Goal: Transaction & Acquisition: Purchase product/service

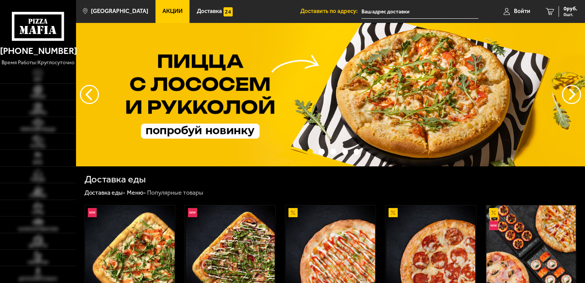
type input "[STREET_ADDRESS]"
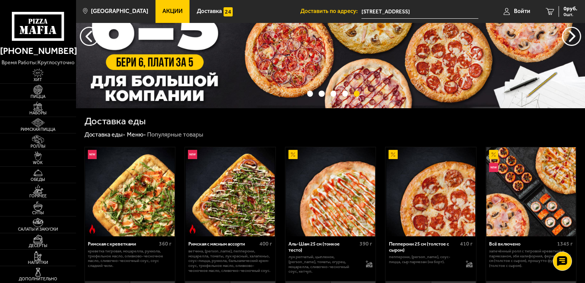
scroll to position [76, 0]
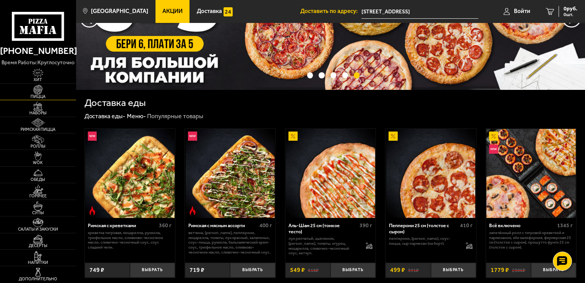
click at [39, 91] on img at bounding box center [37, 89] width 23 height 9
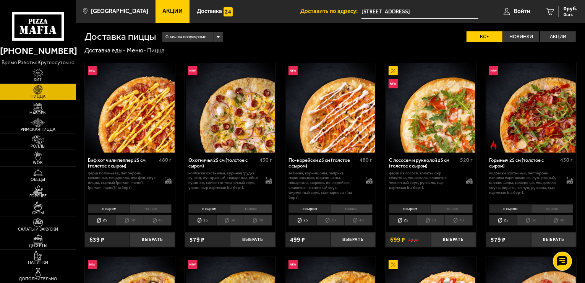
click at [220, 38] on div "Сначала популярные" at bounding box center [192, 37] width 60 height 10
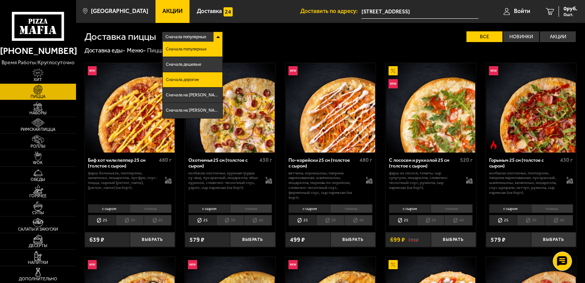
click at [196, 78] on span "Сначала дорогие" at bounding box center [182, 80] width 33 height 4
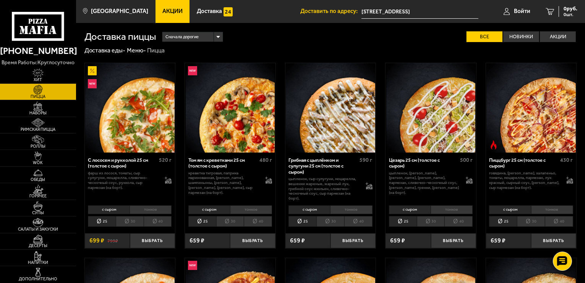
click at [152, 209] on li "тонкое" at bounding box center [151, 209] width 42 height 9
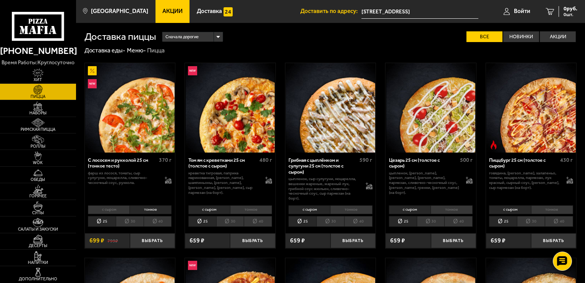
click at [118, 211] on li "с сыром" at bounding box center [109, 209] width 42 height 9
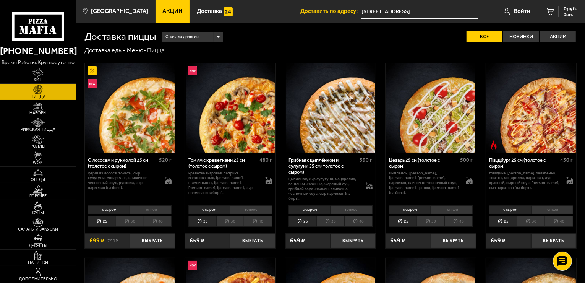
click at [147, 211] on li "тонкое" at bounding box center [151, 209] width 42 height 9
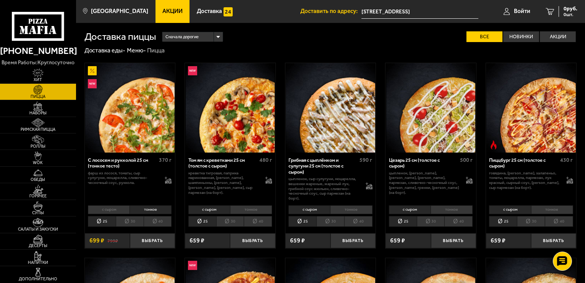
click at [121, 209] on li "с сыром" at bounding box center [109, 209] width 42 height 9
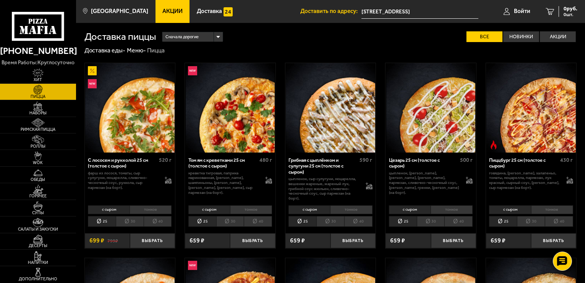
click at [148, 209] on li "тонкое" at bounding box center [151, 209] width 42 height 9
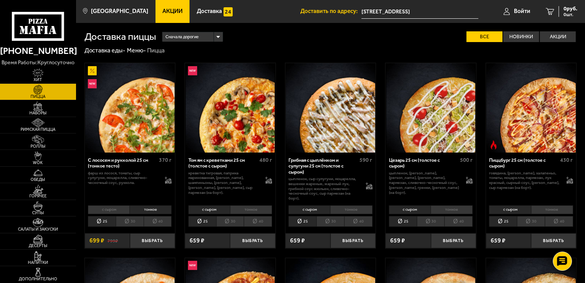
click at [109, 208] on li "с сыром" at bounding box center [109, 209] width 42 height 9
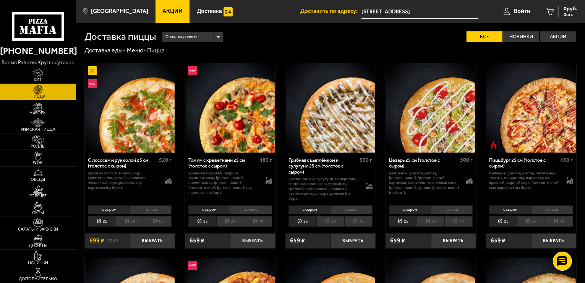
click at [144, 209] on li "тонкое" at bounding box center [151, 209] width 42 height 9
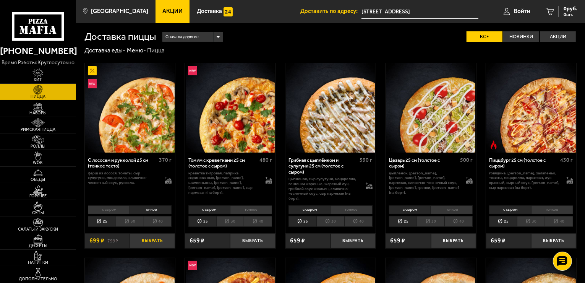
click at [162, 243] on button "Выбрать" at bounding box center [152, 240] width 45 height 15
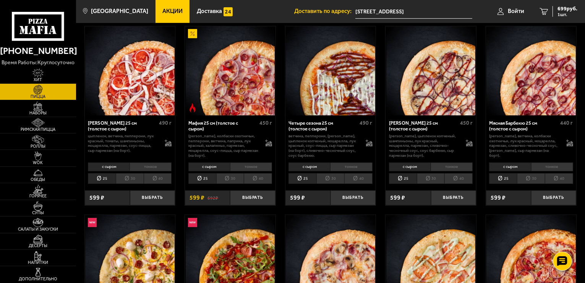
scroll to position [535, 0]
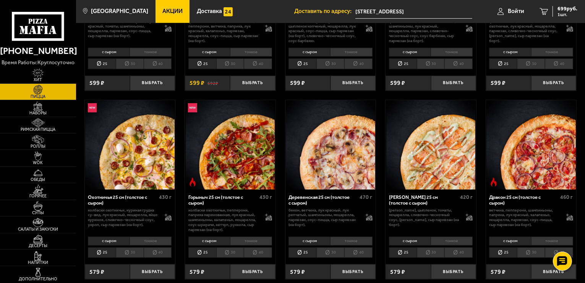
click at [259, 240] on li "тонкое" at bounding box center [251, 240] width 42 height 9
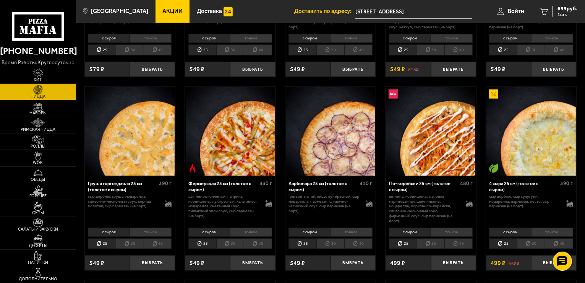
scroll to position [955, 0]
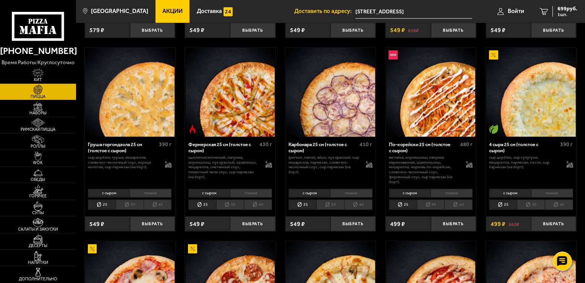
click at [453, 195] on li "тонкое" at bounding box center [452, 193] width 42 height 9
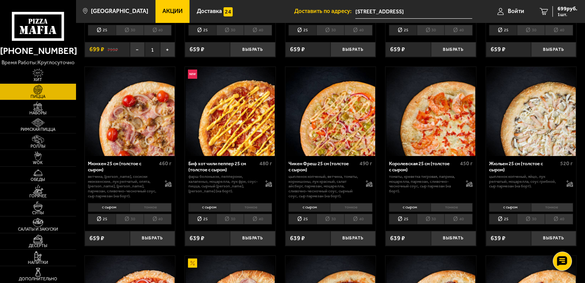
scroll to position [0, 0]
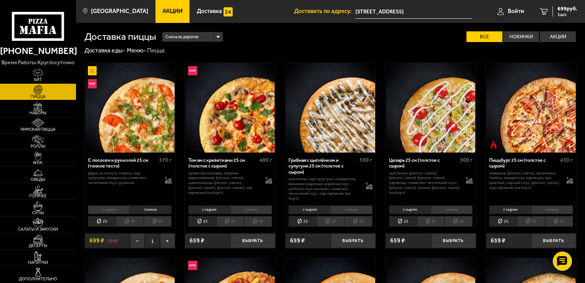
click at [346, 206] on li "тонкое" at bounding box center [351, 209] width 42 height 9
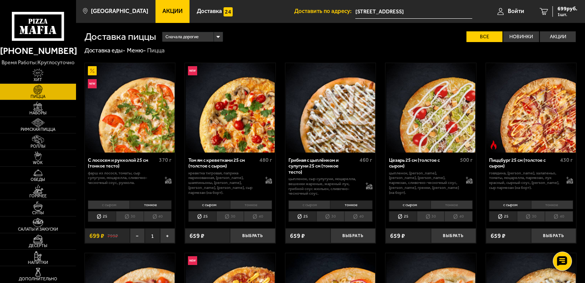
click at [302, 202] on li "с сыром" at bounding box center [309, 204] width 42 height 9
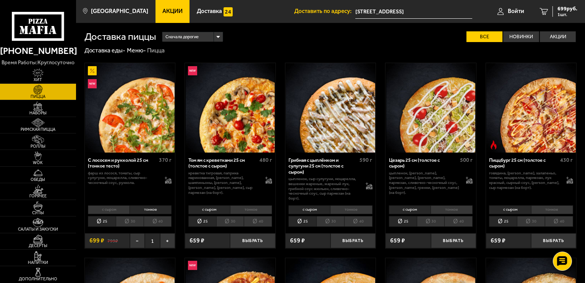
click at [350, 211] on li "тонкое" at bounding box center [351, 209] width 42 height 9
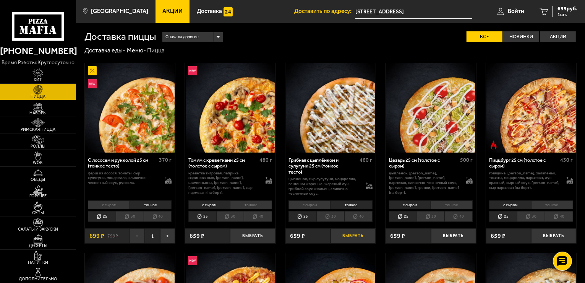
click at [351, 234] on button "Выбрать" at bounding box center [352, 235] width 45 height 15
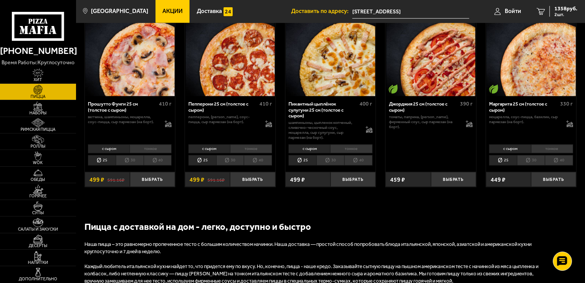
scroll to position [1184, 0]
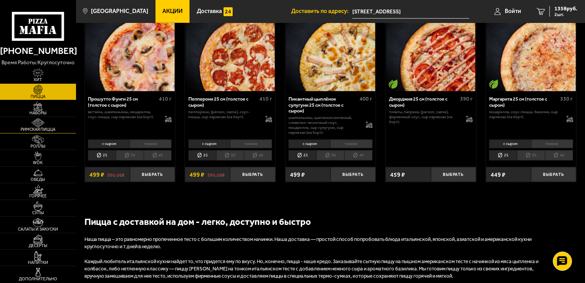
click at [37, 119] on img at bounding box center [37, 122] width 23 height 9
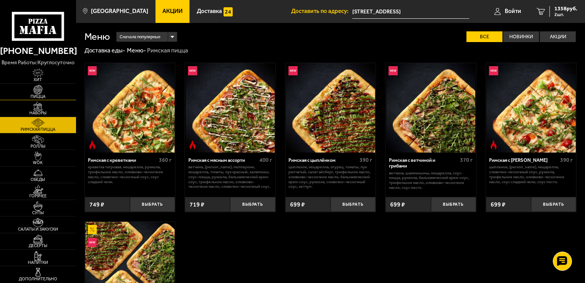
click at [43, 99] on link "Пицца" at bounding box center [38, 92] width 76 height 16
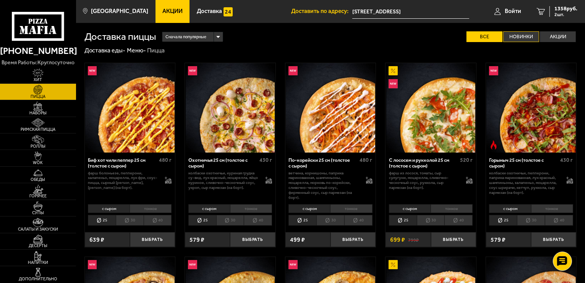
click at [528, 35] on label "Новинки" at bounding box center [521, 36] width 36 height 11
click at [0, 0] on input "Новинки" at bounding box center [0, 0] width 0 height 0
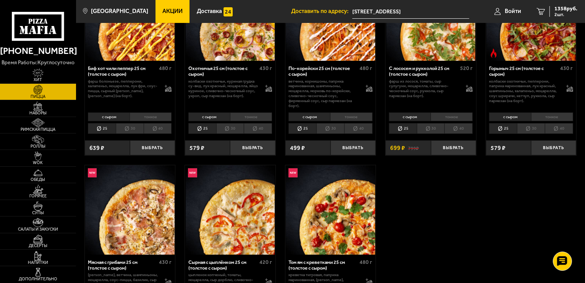
scroll to position [38, 0]
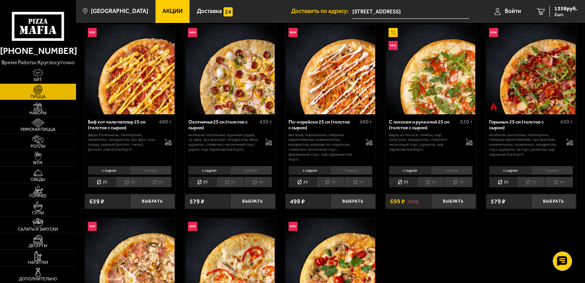
click at [553, 170] on li "тонкое" at bounding box center [552, 170] width 42 height 9
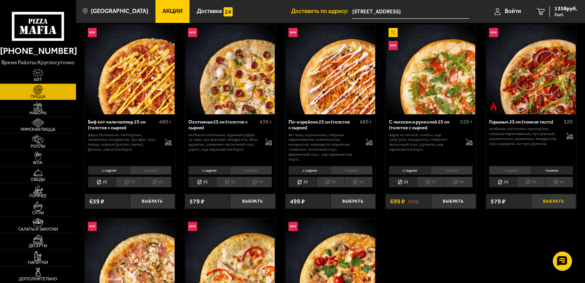
click at [570, 202] on button "Выбрать" at bounding box center [553, 201] width 45 height 15
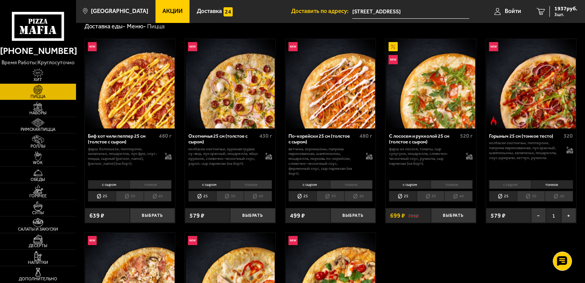
scroll to position [0, 0]
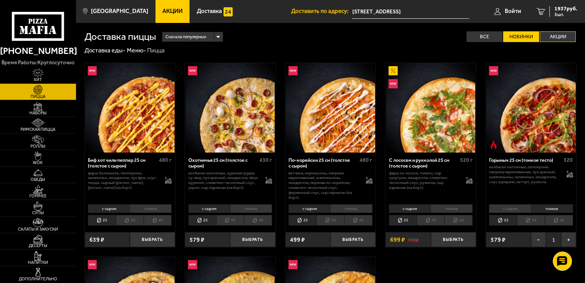
click at [559, 38] on label "Акции" at bounding box center [558, 36] width 36 height 11
click at [0, 0] on input "Акции" at bounding box center [0, 0] width 0 height 0
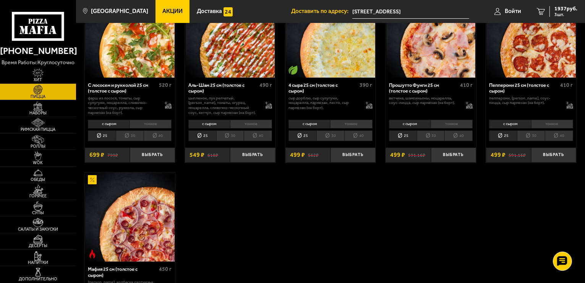
scroll to position [76, 0]
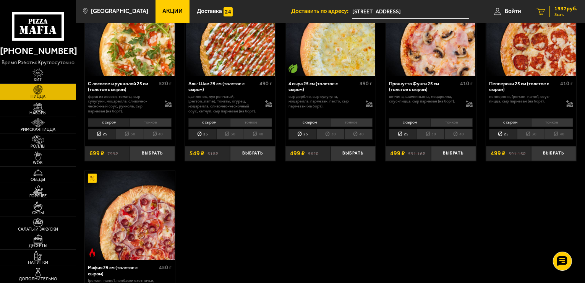
click at [571, 15] on span "3 шт." at bounding box center [565, 14] width 23 height 5
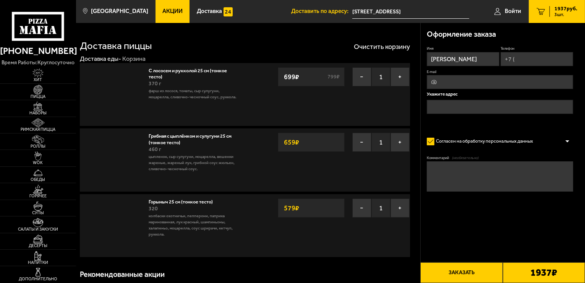
type input "[STREET_ADDRESS]"
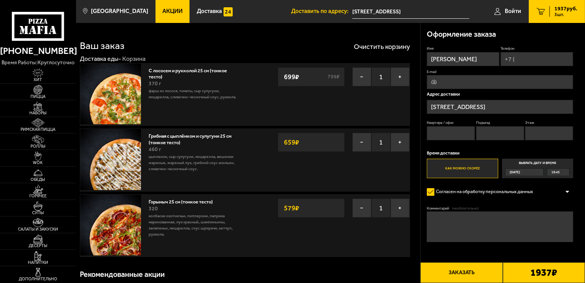
click at [568, 36] on div "Оформление заказа" at bounding box center [500, 34] width 146 height 23
click at [36, 18] on icon at bounding box center [38, 26] width 53 height 29
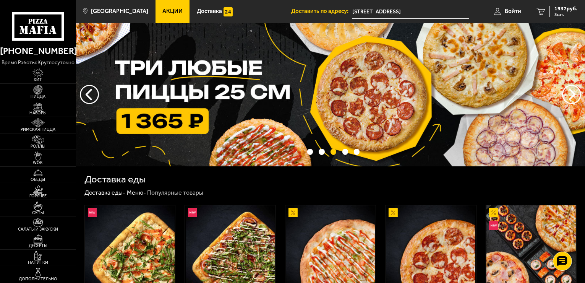
click at [167, 8] on link "Акции" at bounding box center [172, 11] width 34 height 23
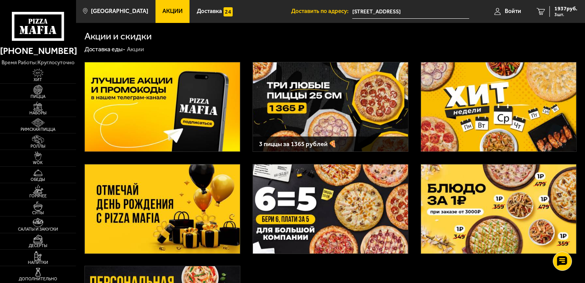
click at [168, 11] on span "Акции" at bounding box center [172, 11] width 20 height 6
click at [345, 104] on img at bounding box center [330, 106] width 155 height 89
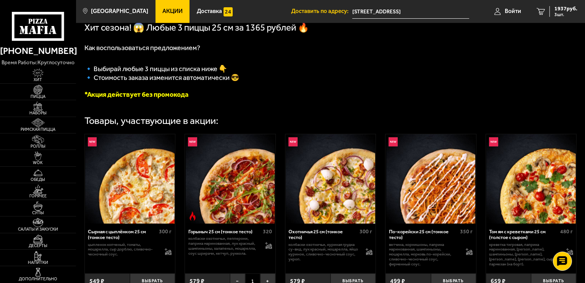
scroll to position [153, 0]
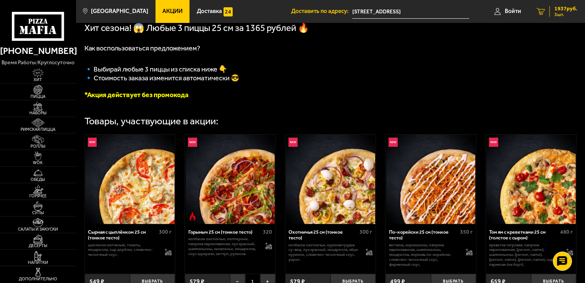
click at [560, 15] on span "3 шт." at bounding box center [565, 14] width 23 height 5
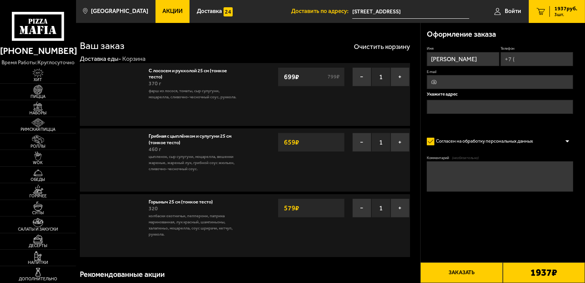
type input "[STREET_ADDRESS]"
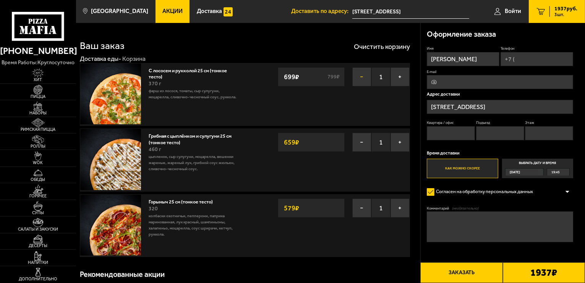
click at [363, 76] on button "−" at bounding box center [361, 76] width 19 height 19
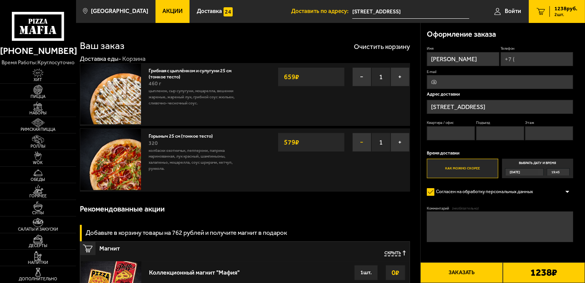
click at [361, 143] on button "−" at bounding box center [361, 142] width 19 height 19
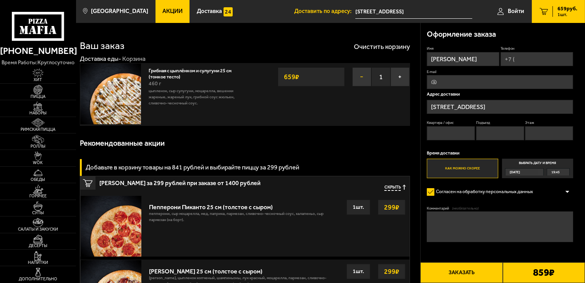
click at [362, 74] on button "−" at bounding box center [361, 76] width 19 height 19
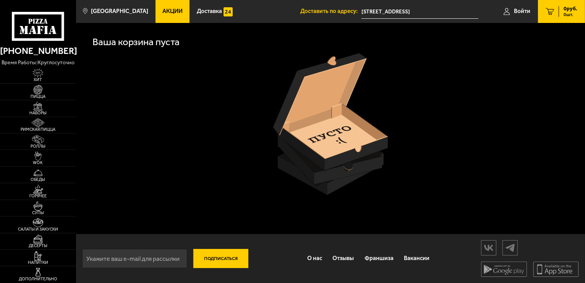
click at [156, 15] on link "Акции" at bounding box center [172, 11] width 34 height 23
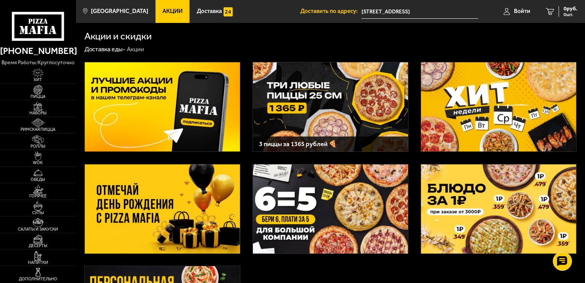
click at [314, 142] on h3 "3 пиццы за 1365 рублей 🍕" at bounding box center [330, 144] width 143 height 6
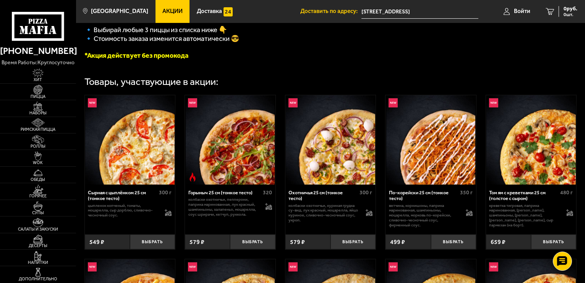
scroll to position [229, 0]
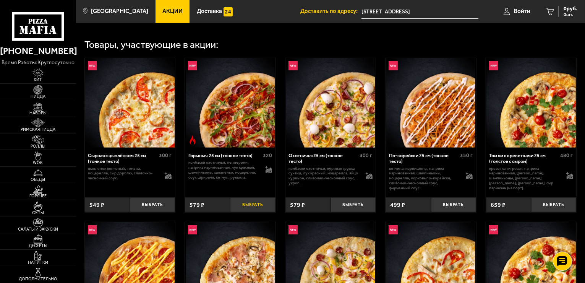
click at [259, 207] on button "Выбрать" at bounding box center [252, 204] width 45 height 15
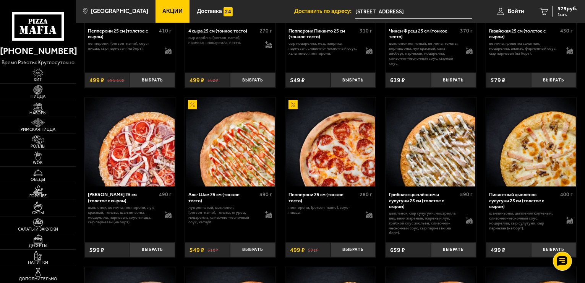
scroll to position [840, 0]
click at [449, 253] on button "Выбрать" at bounding box center [453, 249] width 45 height 15
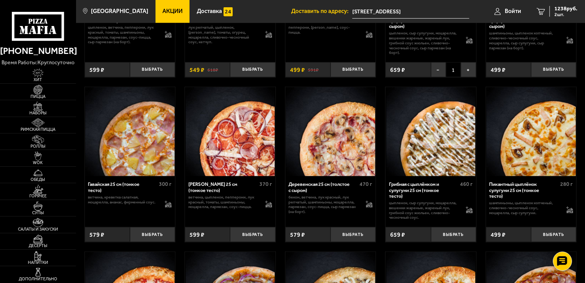
scroll to position [1031, 0]
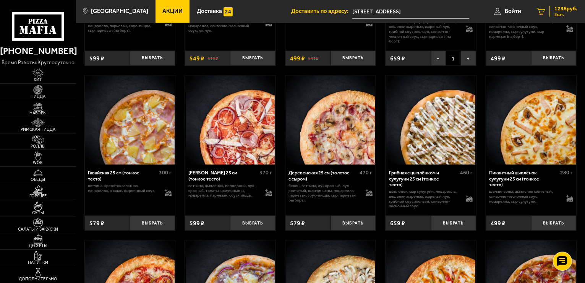
click at [564, 10] on span "1238 руб." at bounding box center [565, 8] width 23 height 5
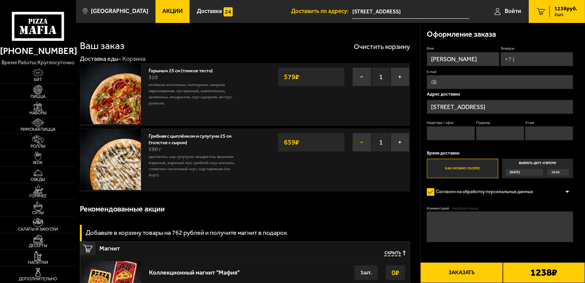
click at [358, 146] on button "−" at bounding box center [361, 142] width 19 height 19
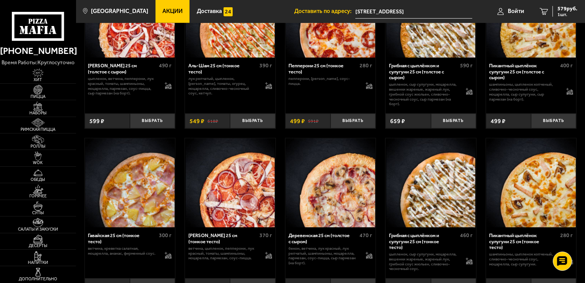
scroll to position [1031, 0]
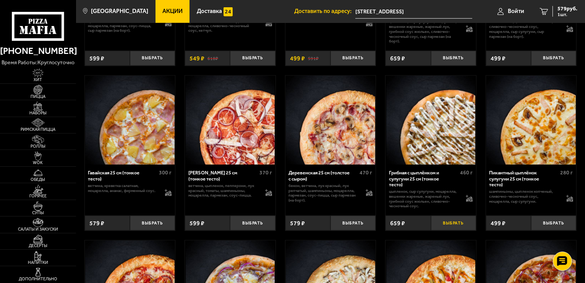
click at [451, 227] on button "Выбрать" at bounding box center [453, 222] width 45 height 15
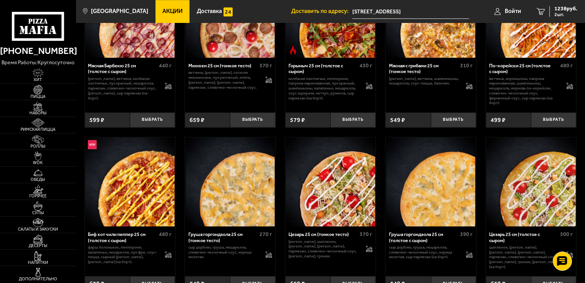
scroll to position [2212, 0]
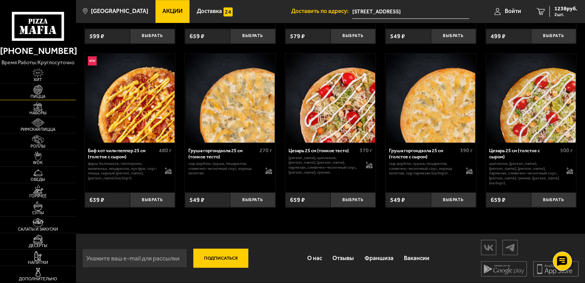
click at [39, 92] on img at bounding box center [37, 89] width 23 height 9
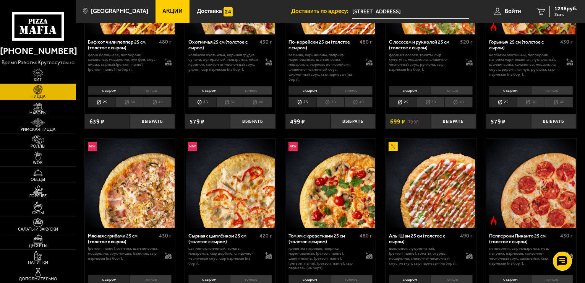
scroll to position [229, 0]
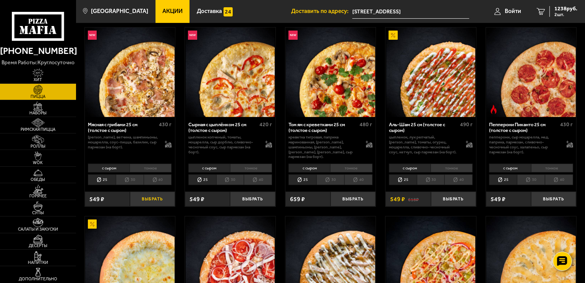
click at [157, 192] on button "Выбрать" at bounding box center [152, 198] width 45 height 15
click at [564, 15] on span "3 шт." at bounding box center [565, 14] width 23 height 5
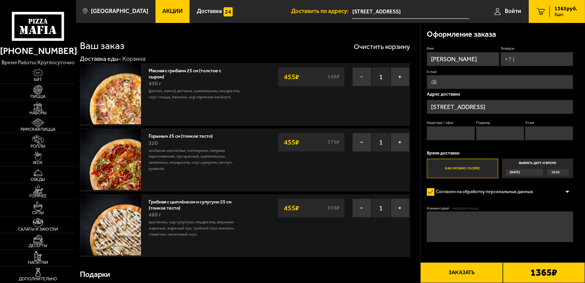
click at [361, 79] on button "−" at bounding box center [361, 76] width 19 height 19
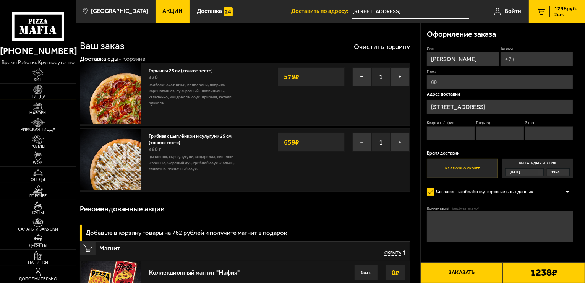
click at [48, 95] on span "Пицца" at bounding box center [38, 96] width 76 height 4
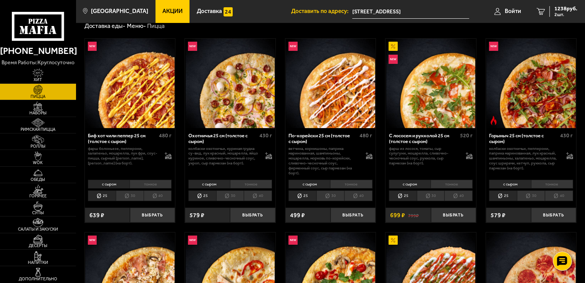
scroll to position [38, 0]
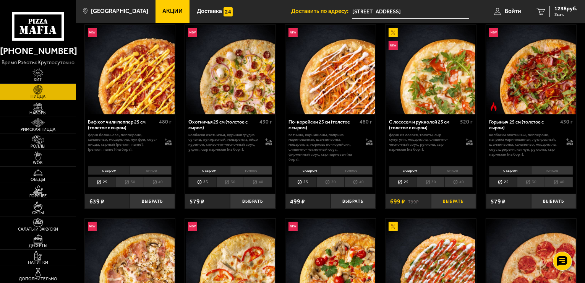
click at [447, 201] on button "Выбрать" at bounding box center [453, 201] width 45 height 15
click at [563, 11] on span "1937 руб." at bounding box center [565, 8] width 23 height 5
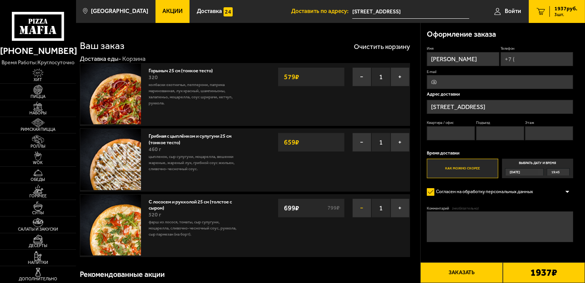
click at [358, 209] on button "−" at bounding box center [361, 207] width 19 height 19
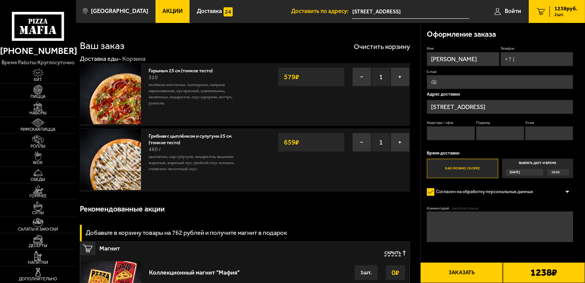
click at [170, 11] on span "Акции" at bounding box center [172, 11] width 20 height 6
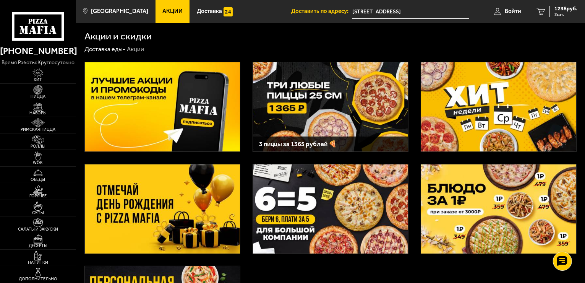
scroll to position [38, 0]
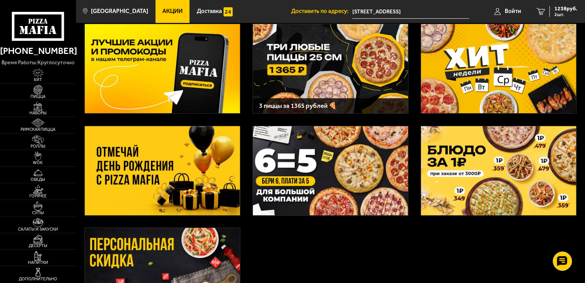
click at [324, 58] on img at bounding box center [330, 68] width 155 height 89
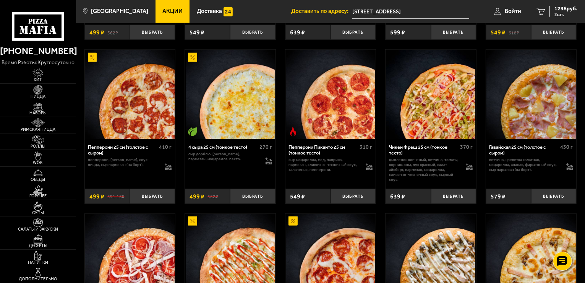
scroll to position [726, 0]
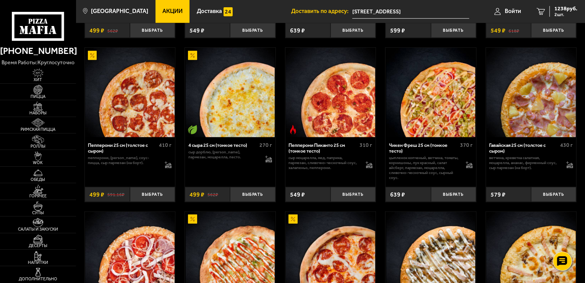
click at [542, 112] on img at bounding box center [530, 92] width 89 height 89
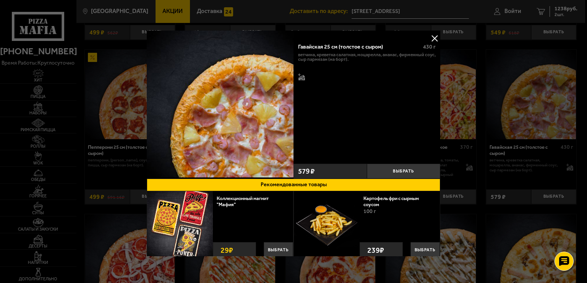
click at [432, 36] on button at bounding box center [434, 37] width 11 height 11
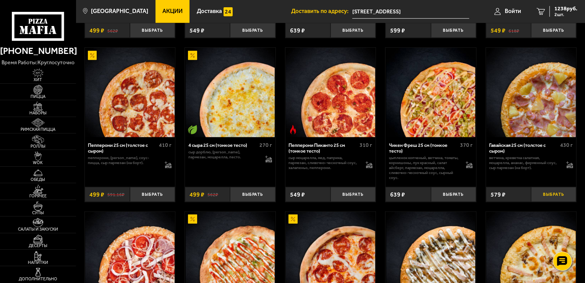
click at [555, 199] on button "Выбрать" at bounding box center [553, 194] width 45 height 15
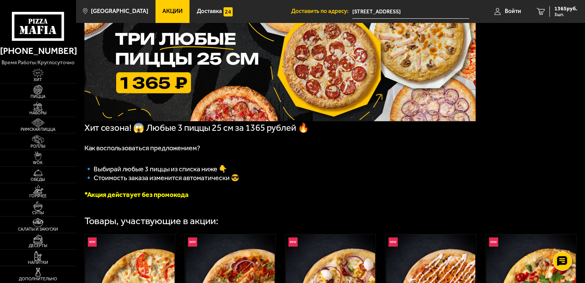
scroll to position [0, 0]
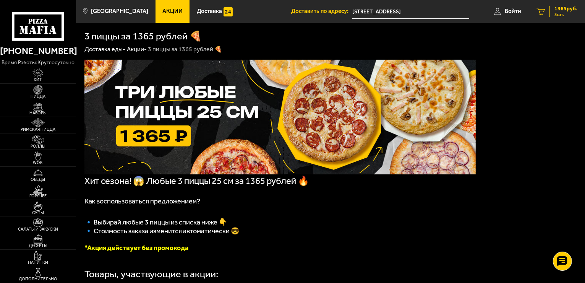
click at [573, 14] on span "3 шт." at bounding box center [565, 14] width 23 height 5
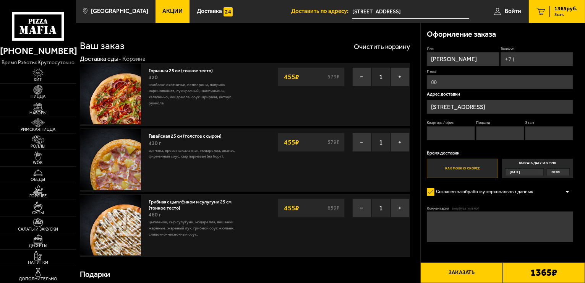
click at [459, 131] on input "Квартира / офис" at bounding box center [451, 133] width 48 height 14
type input "695"
type input "+7 (999) 929-96-66"
type input "2"
type input "23"
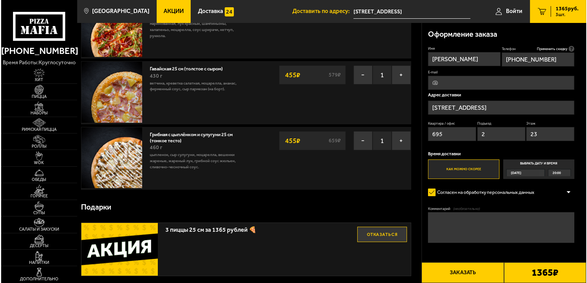
scroll to position [115, 0]
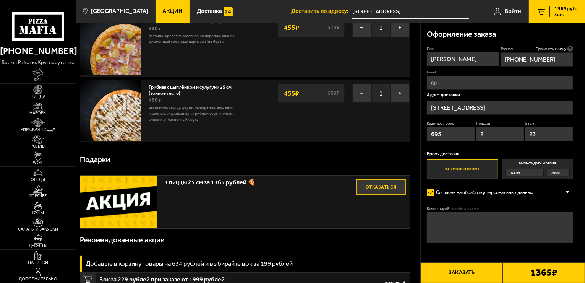
click at [481, 273] on button "Заказать" at bounding box center [461, 272] width 82 height 21
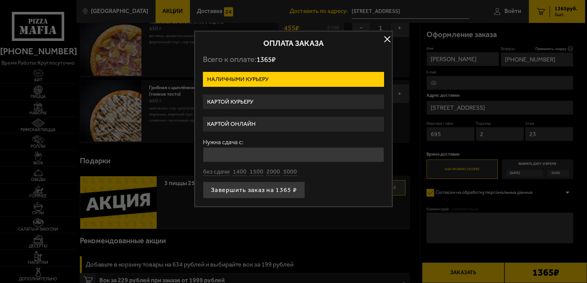
click at [260, 101] on label "Картой курьеру" at bounding box center [293, 101] width 181 height 15
click at [0, 0] on input "Картой курьеру" at bounding box center [0, 0] width 0 height 0
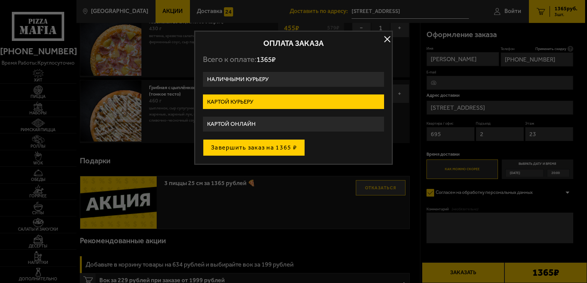
click at [278, 146] on button "Завершить заказ на 1365 ₽" at bounding box center [254, 147] width 102 height 17
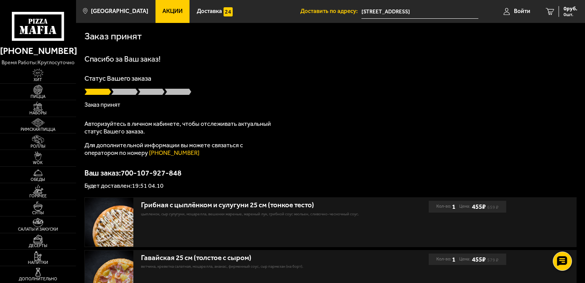
click at [509, 83] on div "Статус Вашего заказа Заказ принят" at bounding box center [330, 91] width 492 height 33
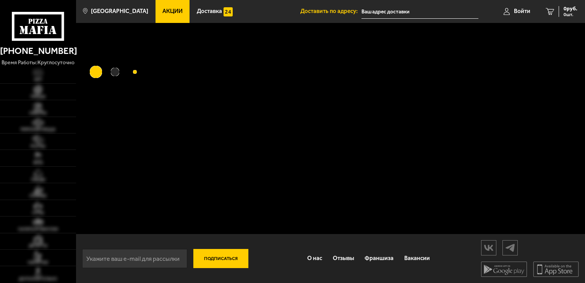
type input "[STREET_ADDRESS]"
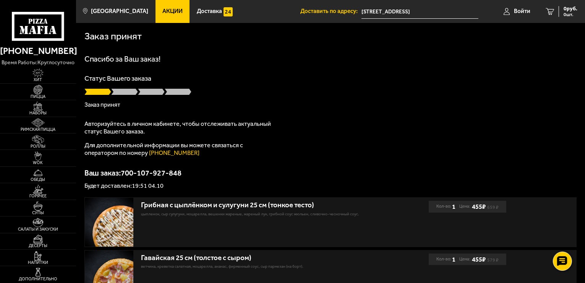
scroll to position [38, 0]
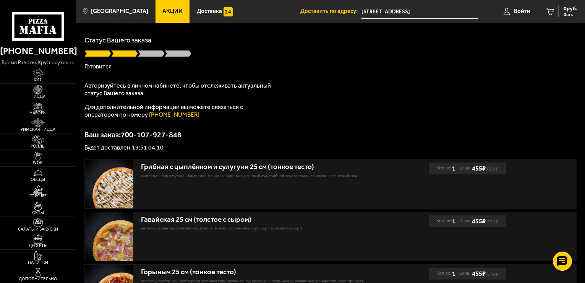
click at [505, 89] on div "Спасибо за Ваш заказ! Статус Вашего заказа Готовится Авторизуйтесь в личном каб…" at bounding box center [330, 84] width 492 height 134
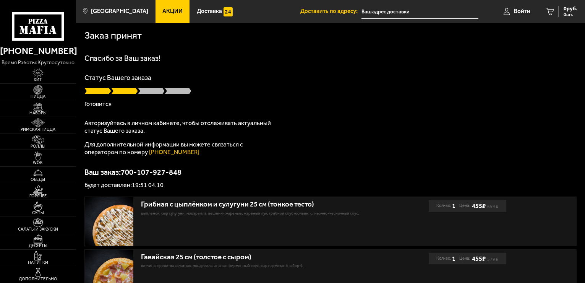
scroll to position [1, 0]
type input "[STREET_ADDRESS]"
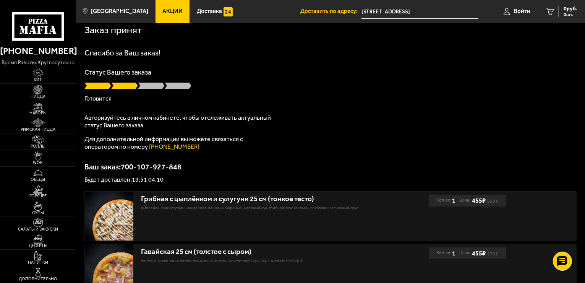
scroll to position [77, 0]
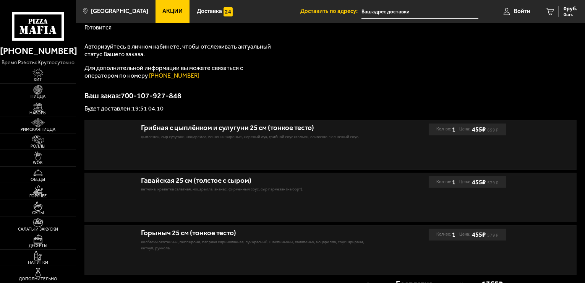
type input "[STREET_ADDRESS]"
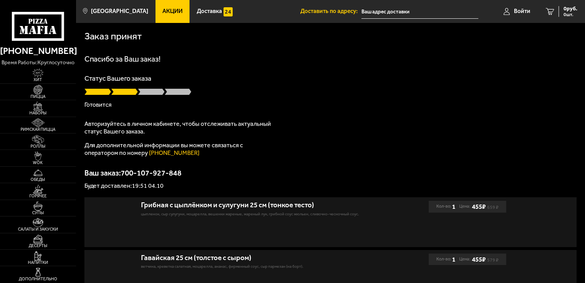
type input "[STREET_ADDRESS]"
